Goal: Navigation & Orientation: Find specific page/section

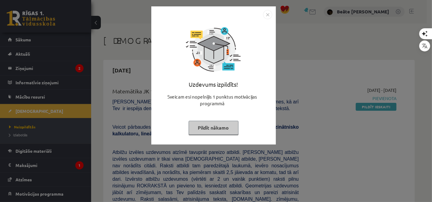
click at [214, 126] on button "Pildīt nākamo" at bounding box center [214, 128] width 50 height 14
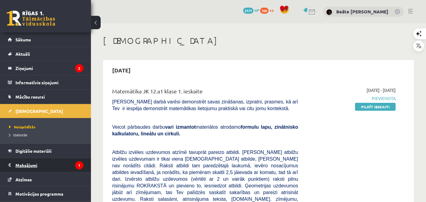
click at [36, 165] on legend "Maksājumi 1" at bounding box center [49, 165] width 68 height 14
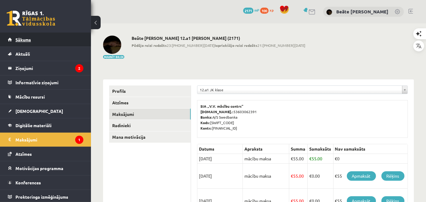
click at [22, 36] on link "Sākums" at bounding box center [46, 39] width 76 height 14
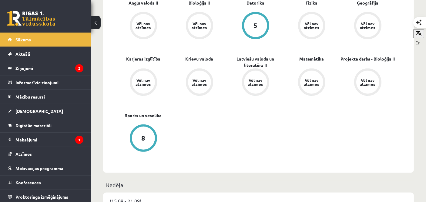
scroll to position [25, 0]
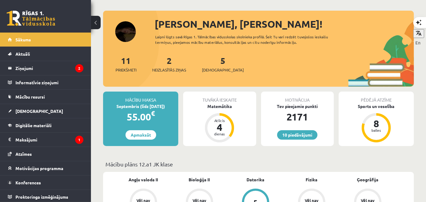
click at [216, 64] on div "5 Ieskaites" at bounding box center [223, 63] width 42 height 19
click at [213, 61] on link "5 Ieskaites" at bounding box center [223, 64] width 42 height 18
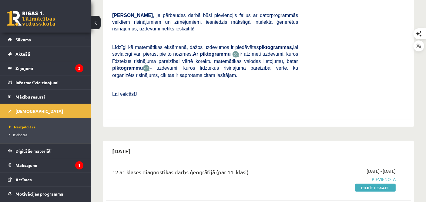
scroll to position [243, 0]
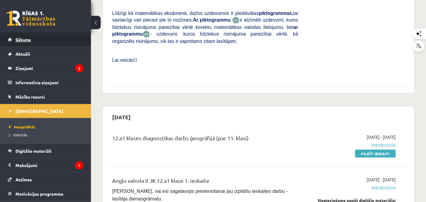
click at [19, 41] on span "Sākums" at bounding box center [22, 39] width 15 height 5
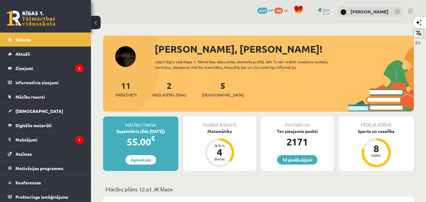
click at [323, 11] on link at bounding box center [326, 11] width 7 height 5
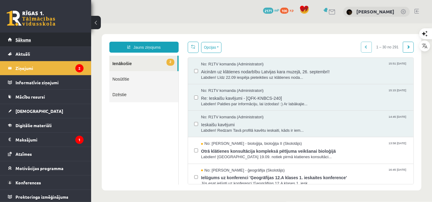
click at [31, 41] on link "Sākums" at bounding box center [46, 39] width 76 height 14
